Goal: Task Accomplishment & Management: Use online tool/utility

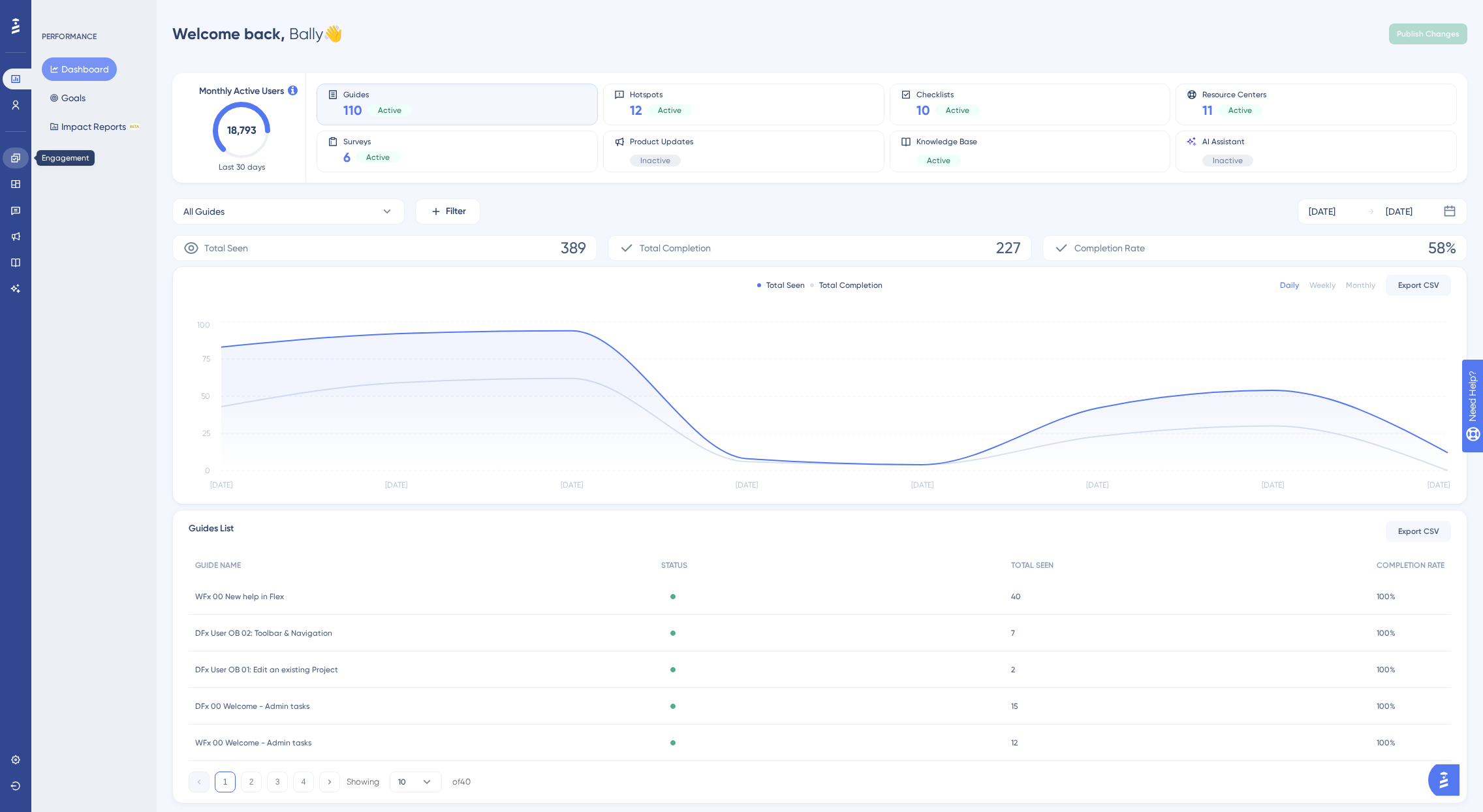
click at [13, 160] on icon at bounding box center [16, 158] width 11 height 11
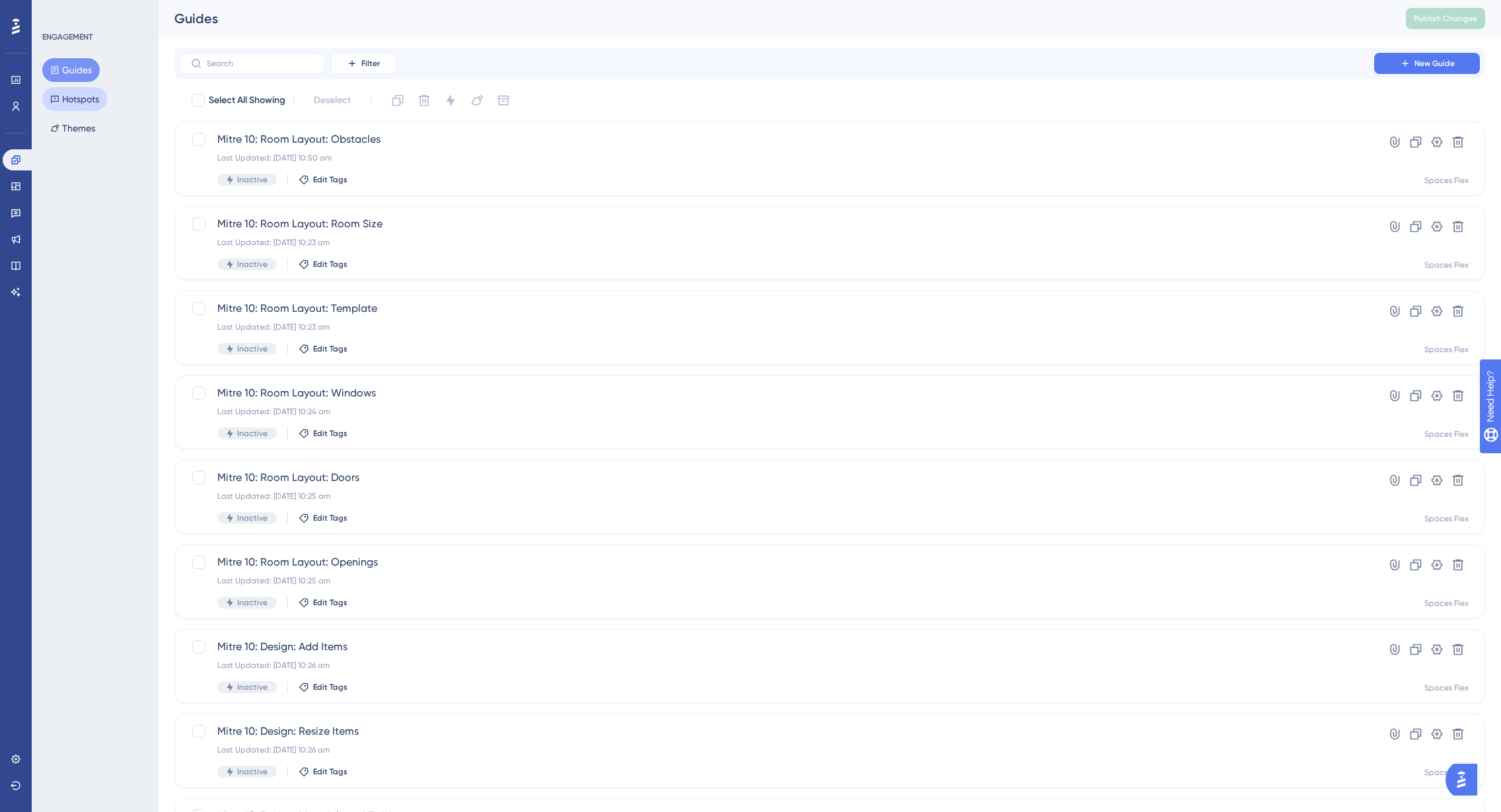
click at [94, 98] on button "Hotspots" at bounding box center [74, 99] width 65 height 24
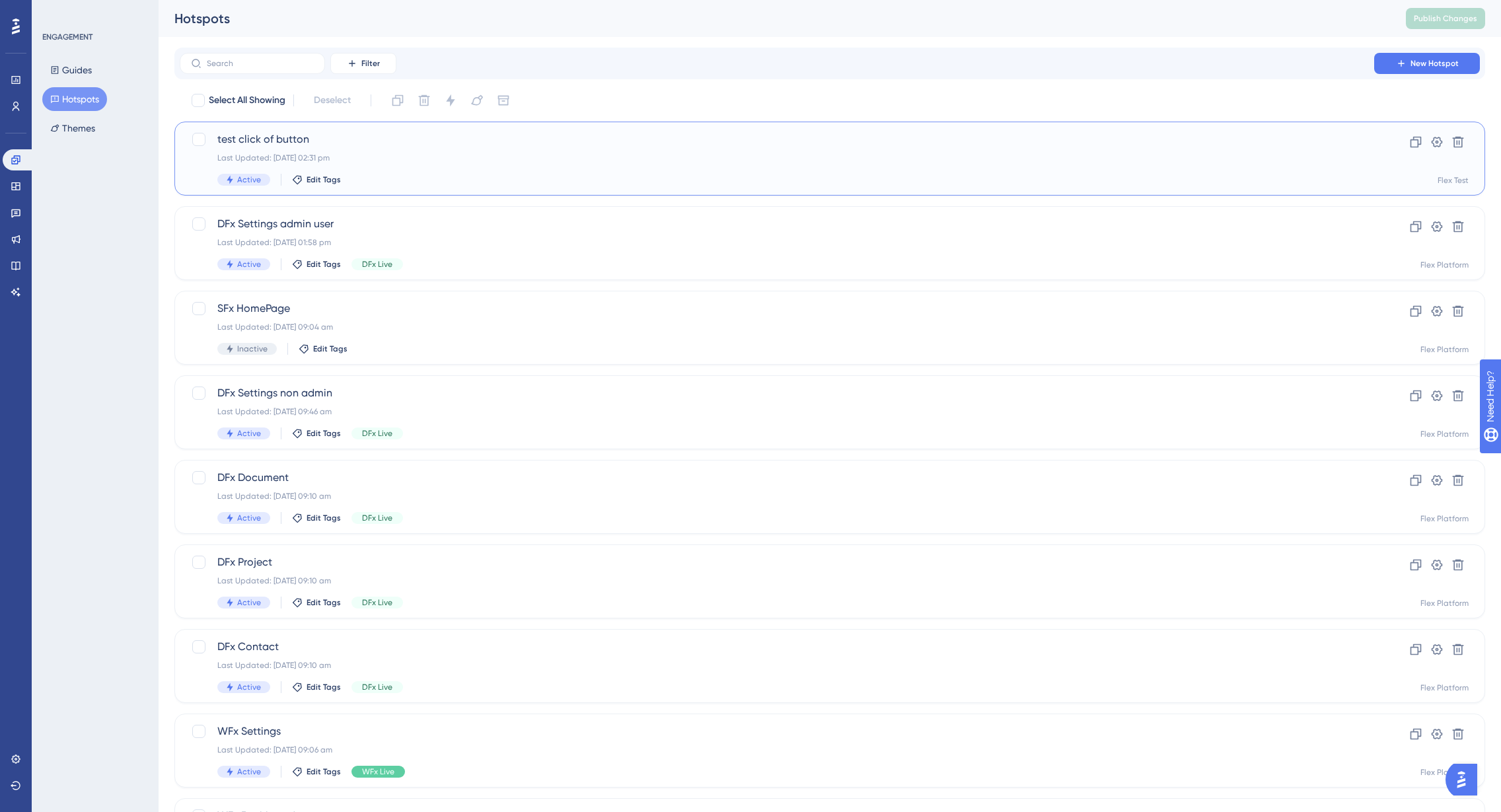
click at [429, 154] on div "Last Updated: 30 Sept 2025 02:31 pm" at bounding box center [777, 158] width 1119 height 11
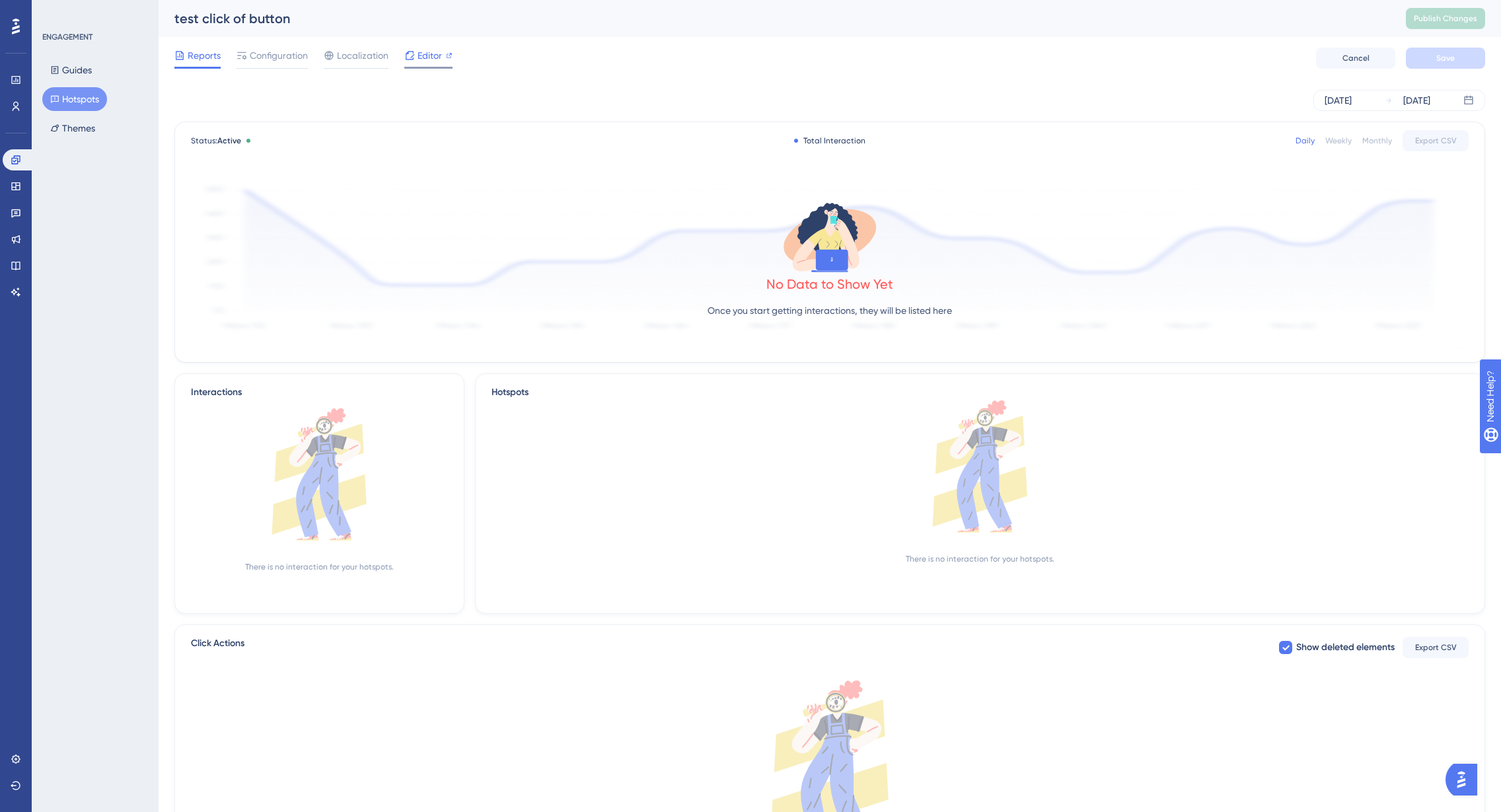
click at [424, 64] on div "Editor" at bounding box center [429, 58] width 48 height 21
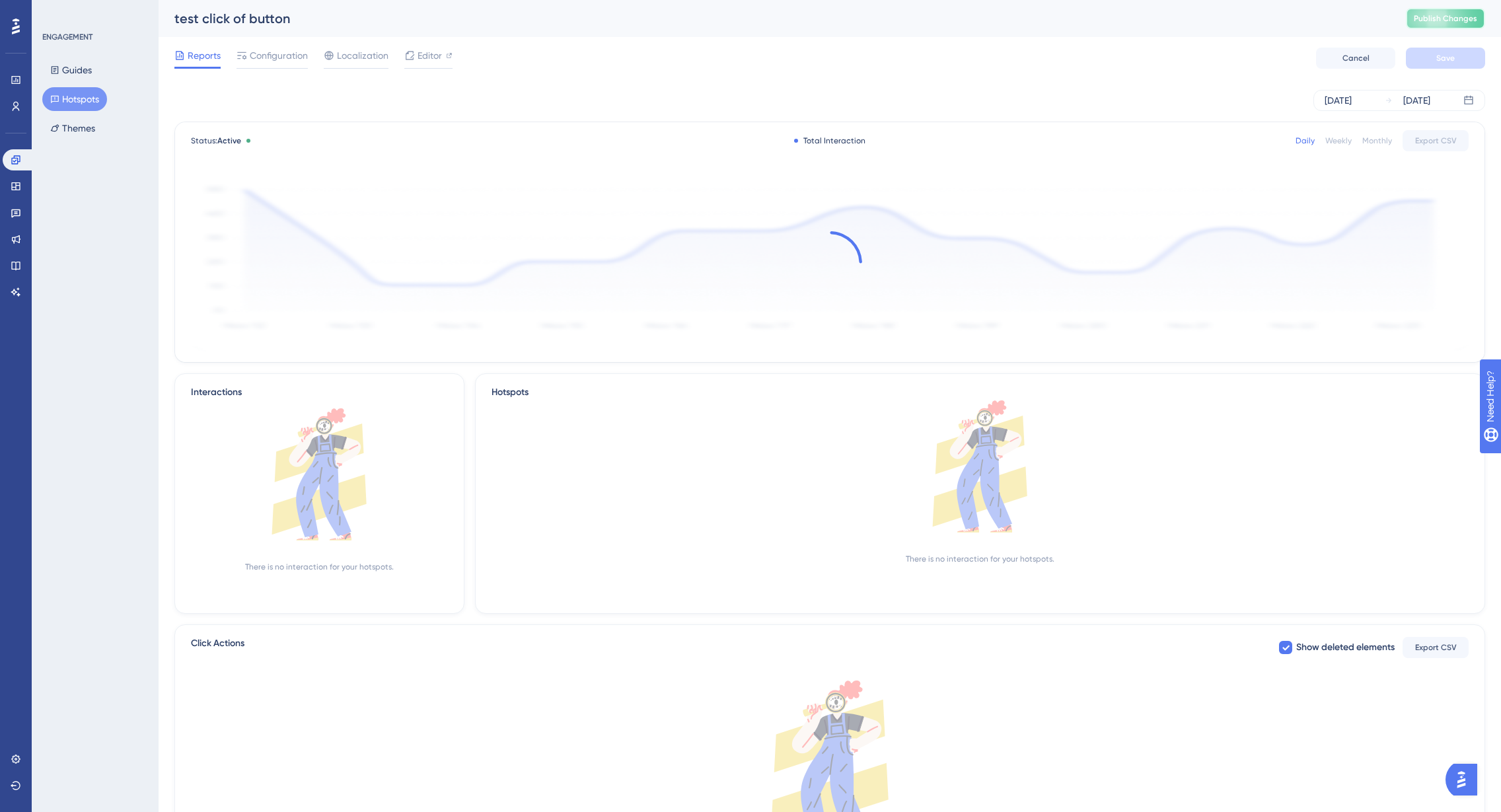
click at [1436, 22] on button "Publish Changes" at bounding box center [1446, 18] width 79 height 21
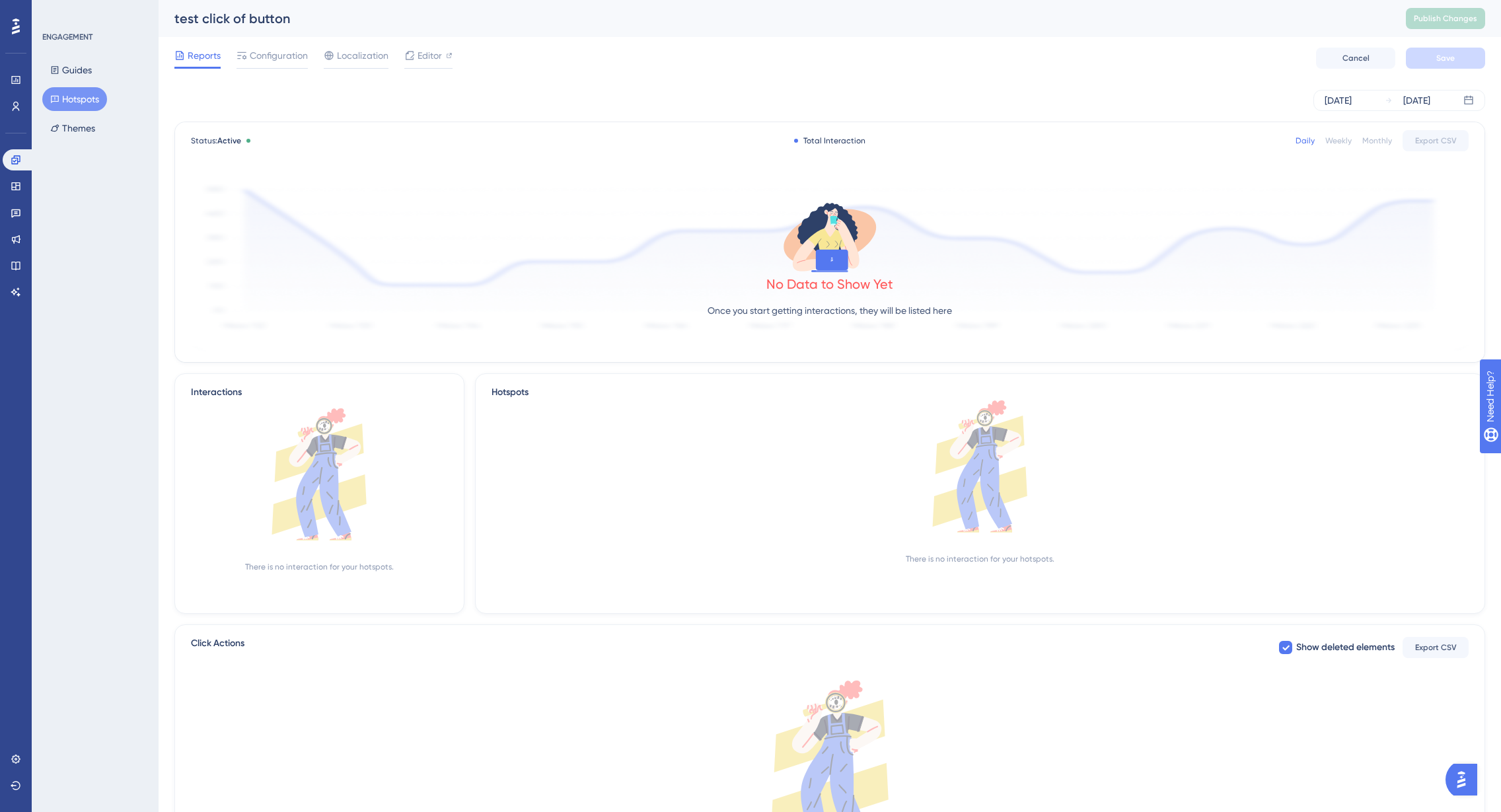
click at [67, 99] on button "Hotspots" at bounding box center [74, 99] width 65 height 24
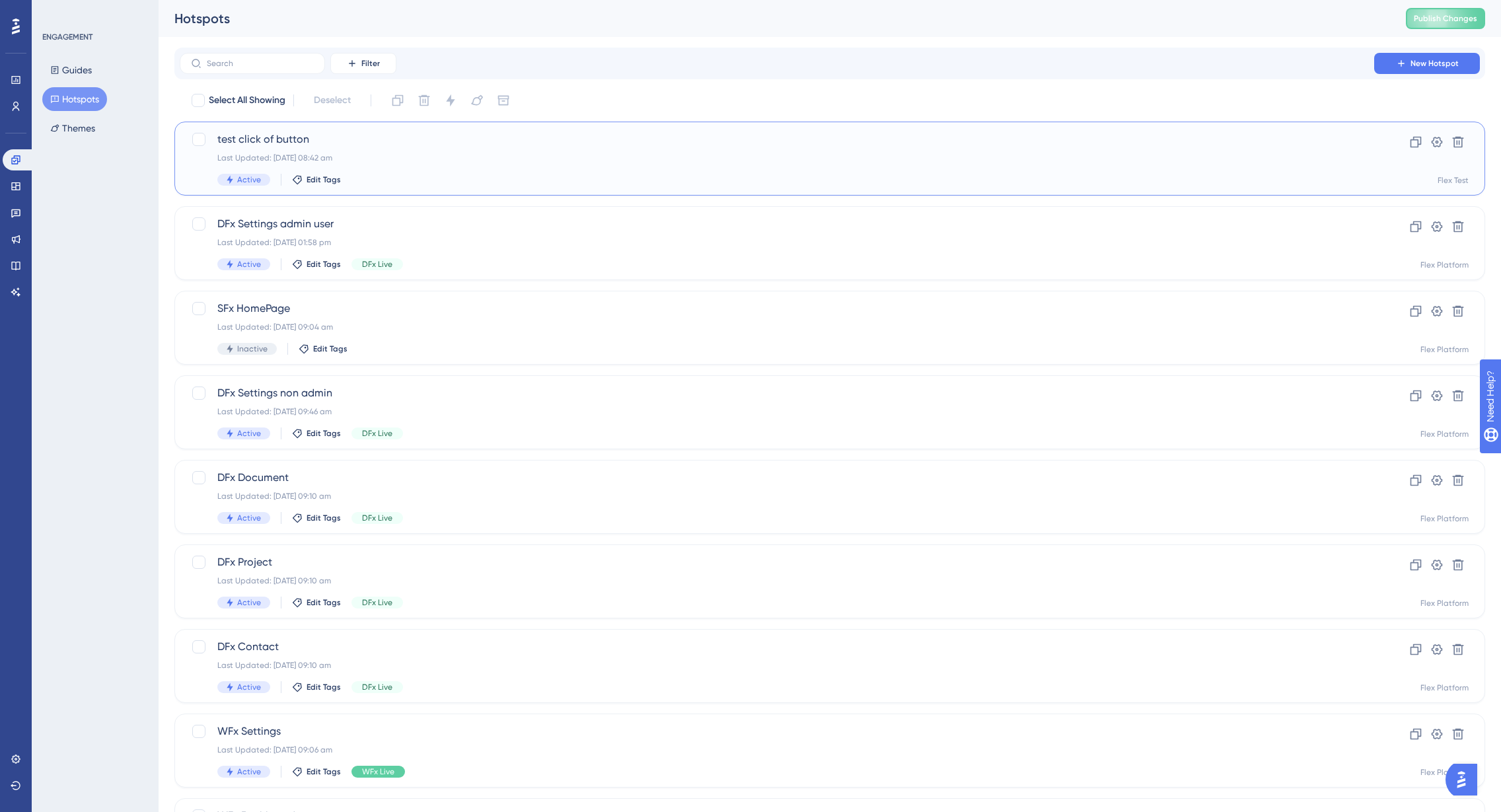
click at [263, 148] on div "test click of button Last Updated: 01 Oct 2025 08:42 am Active Edit Tags" at bounding box center [777, 159] width 1119 height 55
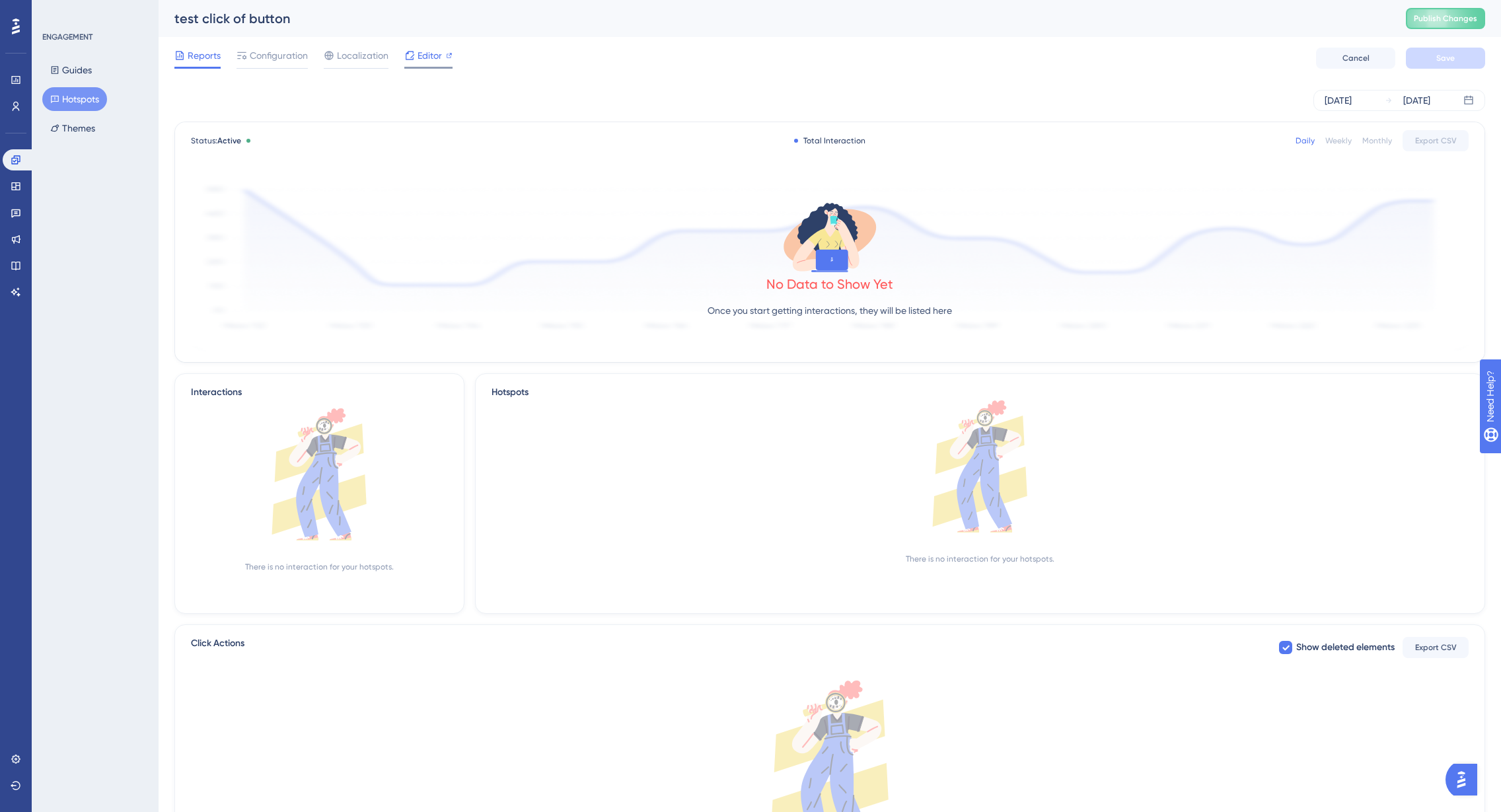
click at [429, 63] on span "Editor" at bounding box center [429, 55] width 24 height 16
click at [1457, 22] on span "Publish Changes" at bounding box center [1445, 19] width 63 height 11
click at [264, 60] on span "Configuration" at bounding box center [278, 55] width 58 height 16
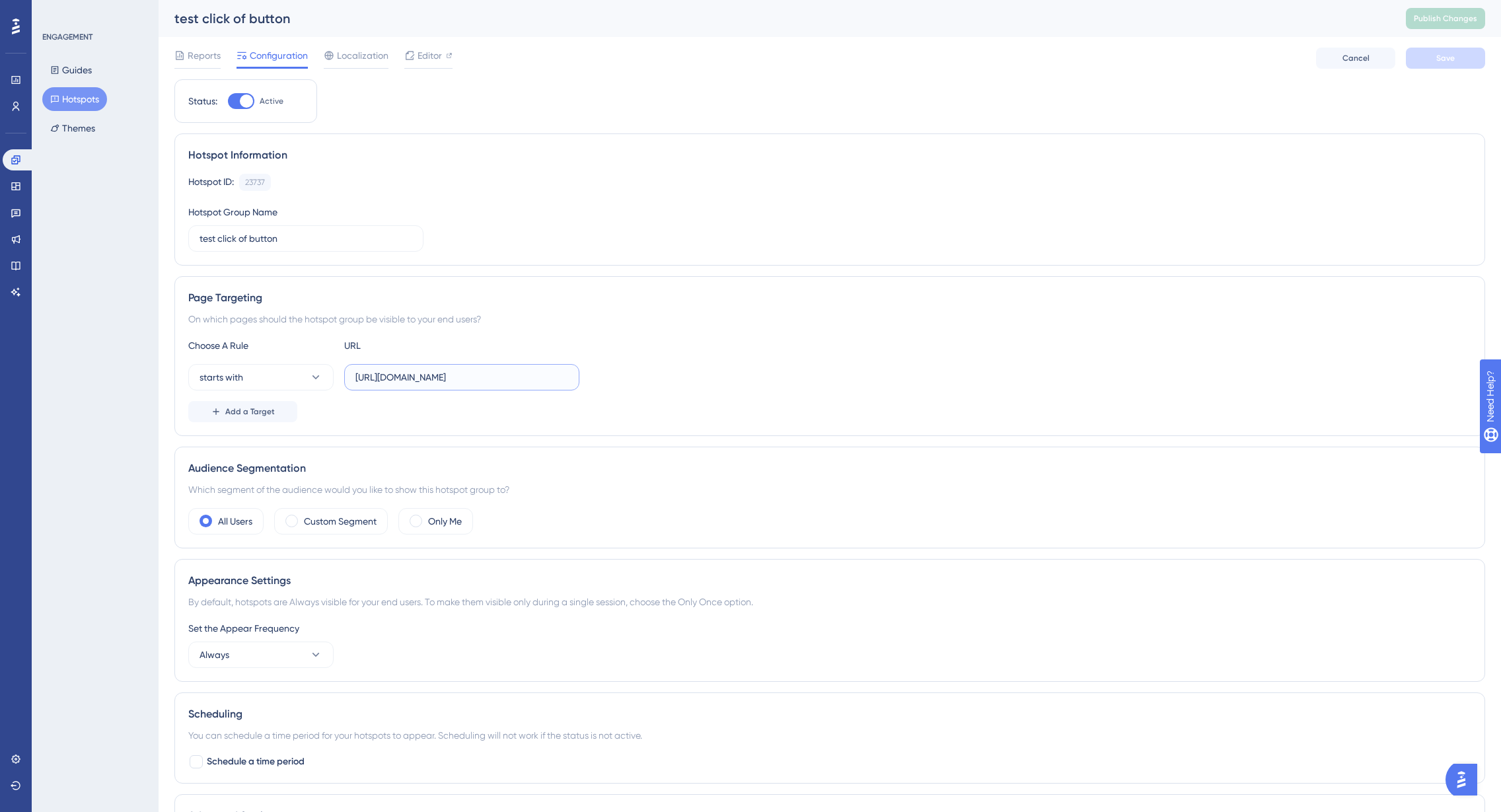
click at [511, 379] on input "https://test.flex.cloud/#/projects/" at bounding box center [461, 377] width 213 height 15
type input "https://test.flex.cloud/#/"
click at [679, 441] on div "Status: Active Hotspot Information Hotspot ID: 23737 Copy Hotspot Group Name te…" at bounding box center [830, 523] width 1311 height 888
click at [1433, 58] on button "Save" at bounding box center [1446, 58] width 79 height 21
drag, startPoint x: 1455, startPoint y: 25, endPoint x: 1457, endPoint y: 19, distance: 6.3
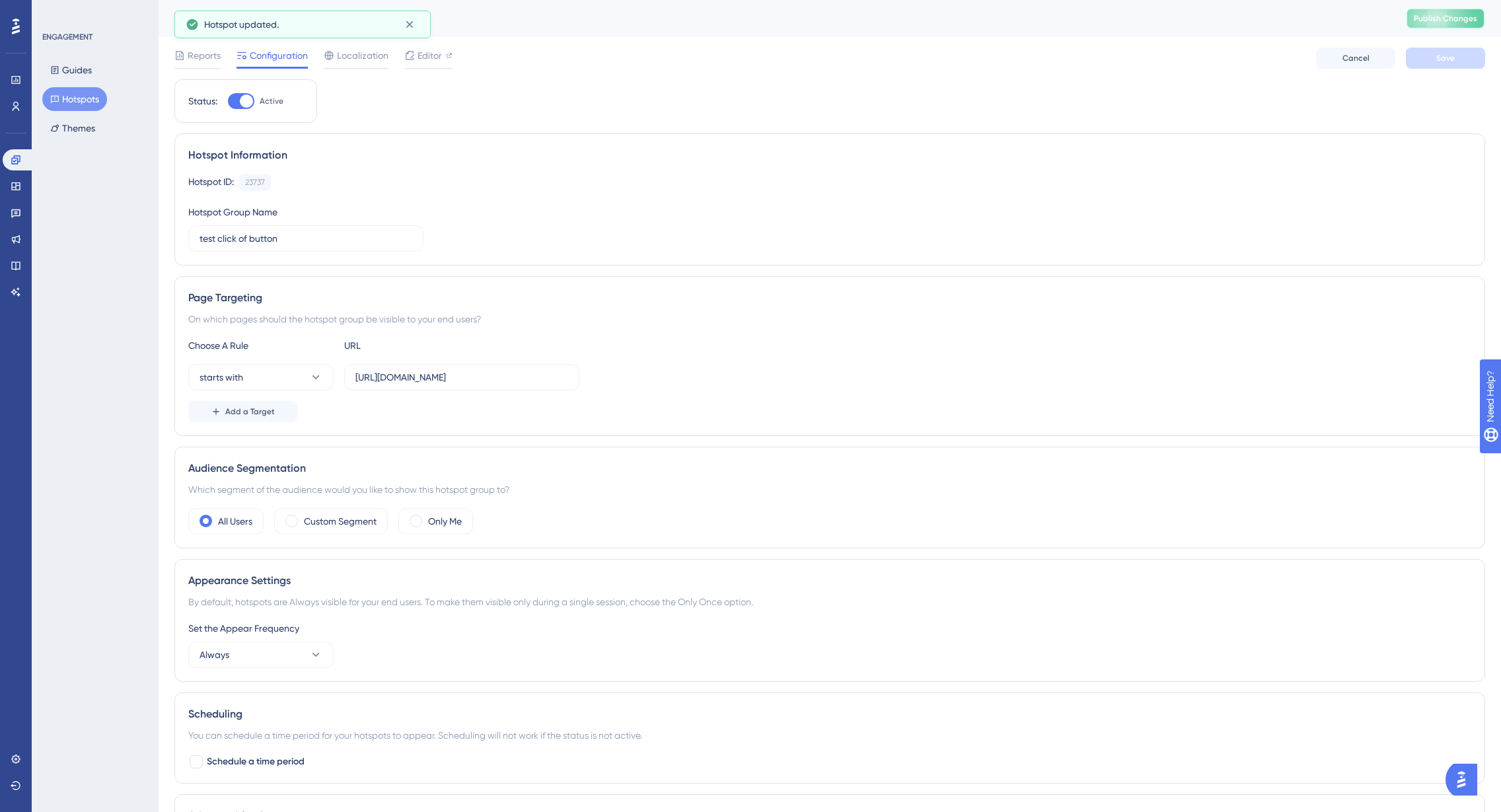
click at [1457, 19] on span "Publish Changes" at bounding box center [1445, 19] width 63 height 11
drag, startPoint x: 400, startPoint y: 58, endPoint x: 411, endPoint y: 58, distance: 11.0
click at [403, 58] on div "Reports Configuration Localization Editor" at bounding box center [313, 58] width 278 height 21
click at [419, 58] on span "Editor" at bounding box center [429, 55] width 24 height 16
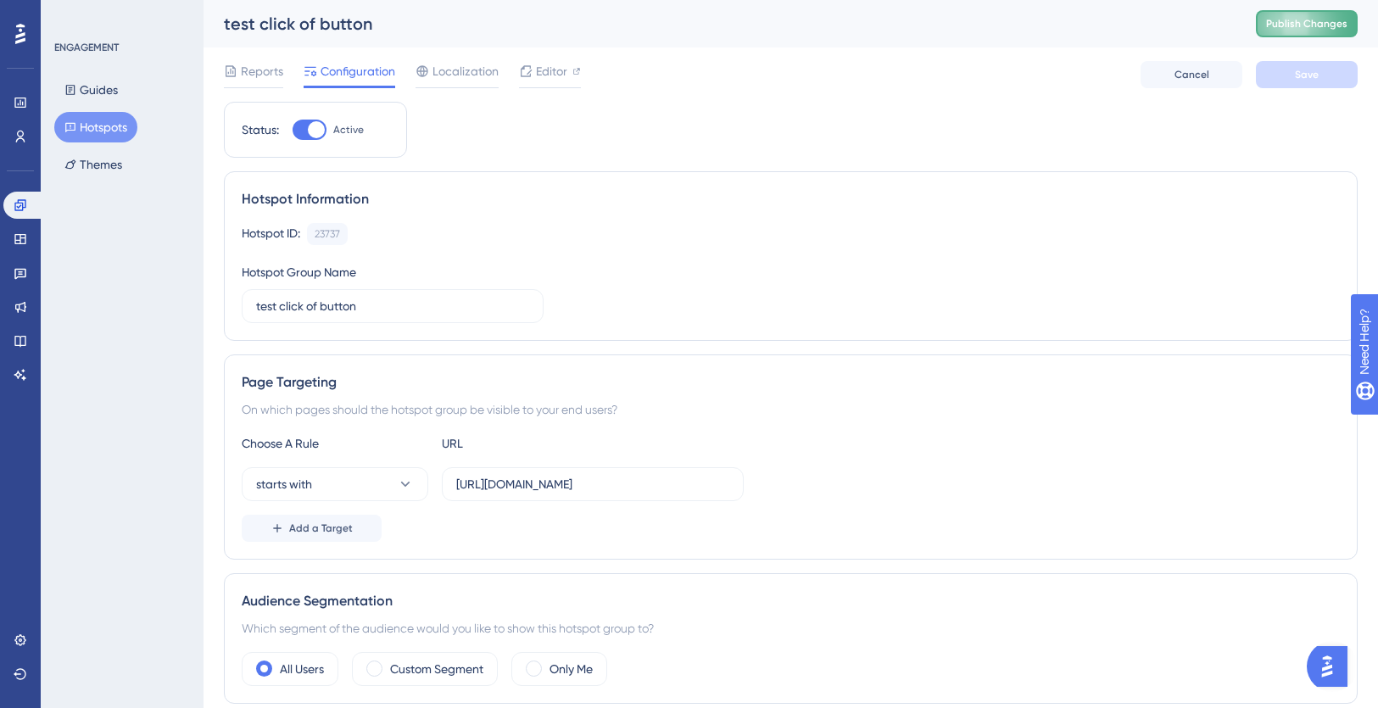
click at [1339, 21] on span "Publish Changes" at bounding box center [1306, 24] width 81 height 14
click at [854, 57] on div "Reports Configuration Localization Editor Cancel Save" at bounding box center [790, 74] width 1133 height 54
